Goal: Task Accomplishment & Management: Manage account settings

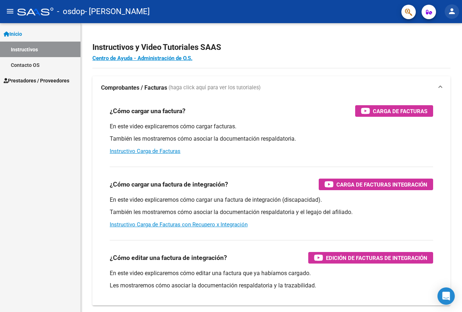
click at [458, 11] on button "person" at bounding box center [452, 11] width 14 height 14
click at [442, 30] on button "person Mi Perfil" at bounding box center [437, 30] width 44 height 17
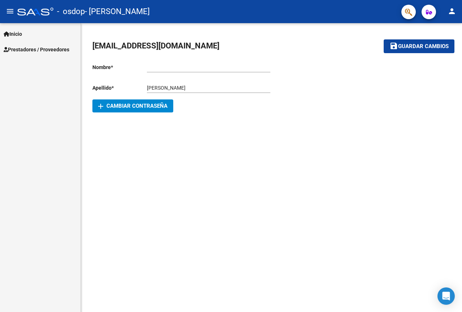
click at [183, 69] on input "Ingresar nombre" at bounding box center [208, 67] width 123 height 6
type input "[PERSON_NAME]"
click at [174, 83] on div "[PERSON_NAME] apellido" at bounding box center [208, 85] width 123 height 14
drag, startPoint x: 173, startPoint y: 85, endPoint x: 276, endPoint y: 85, distance: 103.3
type textarea "add CAMBIAR CONTRASEÑA"
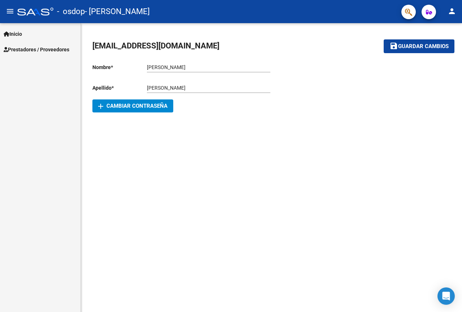
click at [276, 85] on div "Nombre * [PERSON_NAME] nombre Apellido * [PERSON_NAME] apellido [PERSON_NAME] *…" at bounding box center [271, 85] width 358 height 55
click at [272, 85] on div at bounding box center [361, 85] width 179 height 55
click at [205, 88] on input "[PERSON_NAME]" at bounding box center [208, 88] width 123 height 6
type input "MERLO"
click at [426, 46] on span "Guardar cambios" at bounding box center [423, 46] width 51 height 6
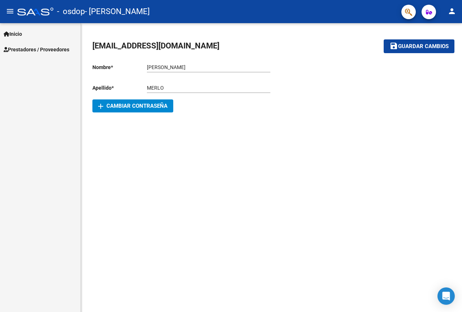
click at [301, 141] on mat-sidenav-content "[EMAIL_ADDRESS][DOMAIN_NAME] save Guardar cambios Nombre * [PERSON_NAME] nombre…" at bounding box center [271, 167] width 381 height 289
click at [45, 50] on span "Prestadores / Proveedores" at bounding box center [37, 49] width 66 height 8
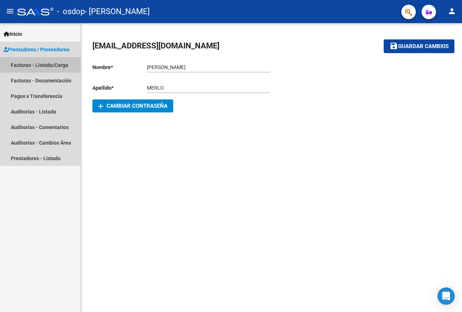
click at [45, 64] on link "Facturas - Listado/Carga" at bounding box center [40, 65] width 81 height 16
